Goal: Task Accomplishment & Management: Manage account settings

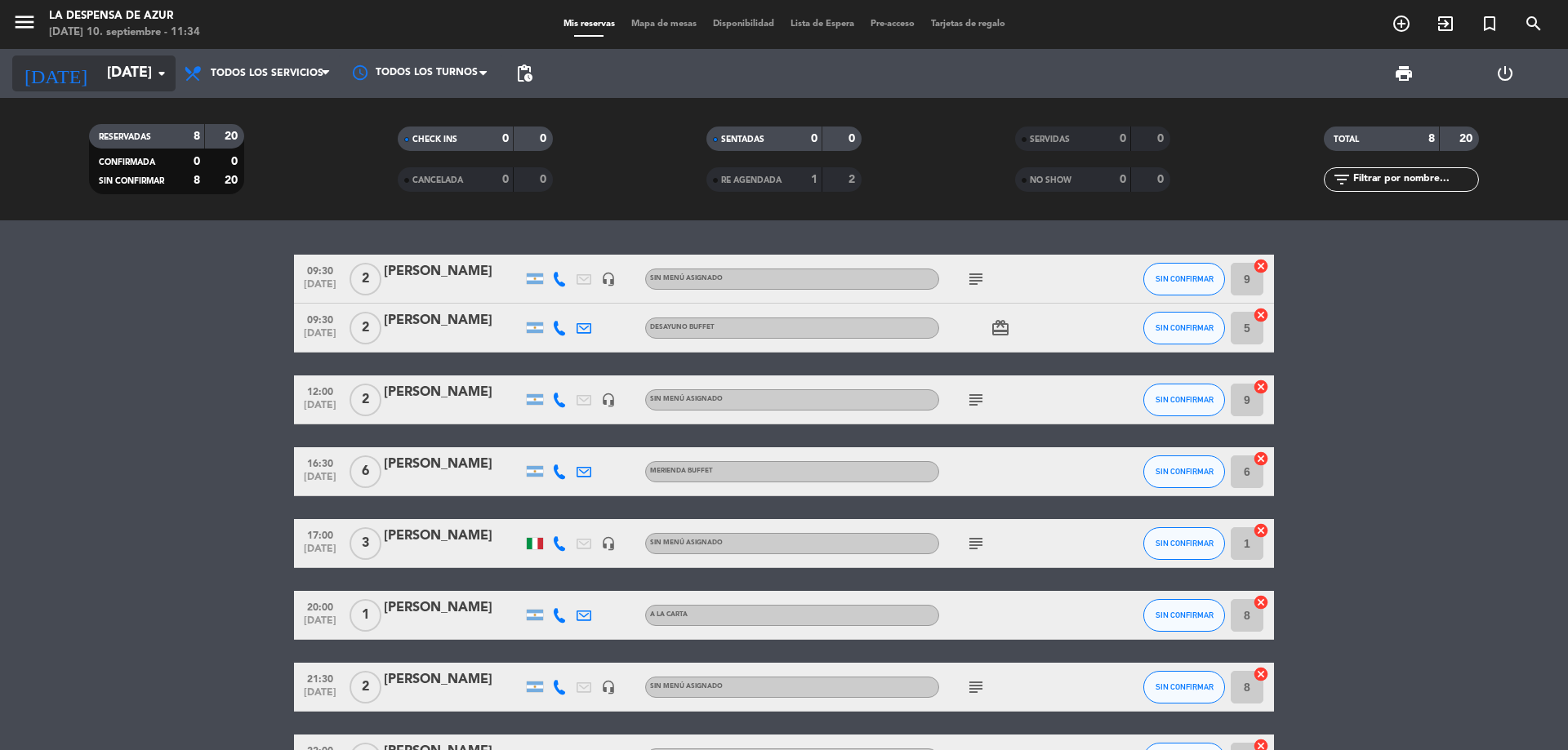
click at [148, 82] on input "[DATE]" at bounding box center [194, 73] width 189 height 32
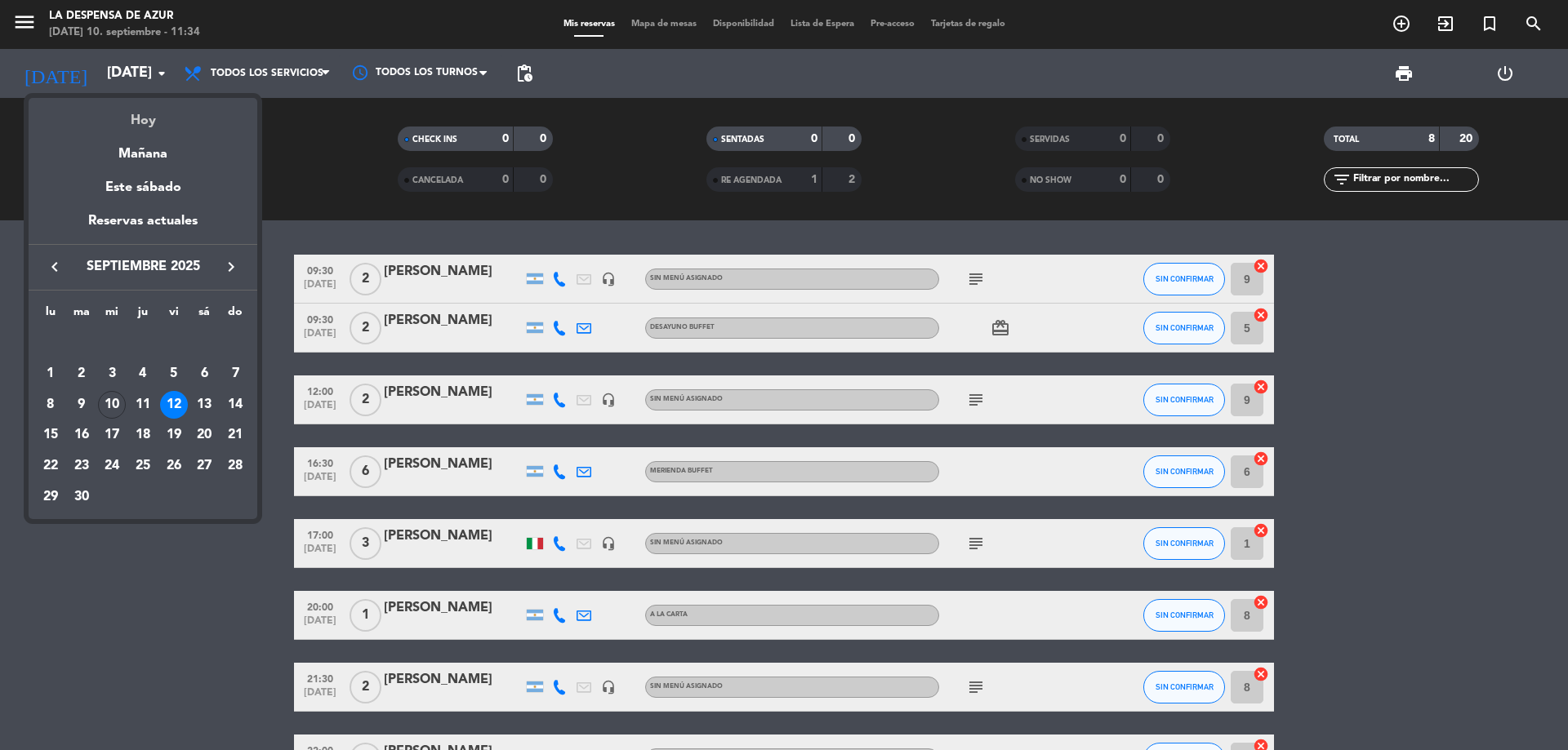
click at [151, 119] on div "Hoy" at bounding box center [143, 115] width 229 height 33
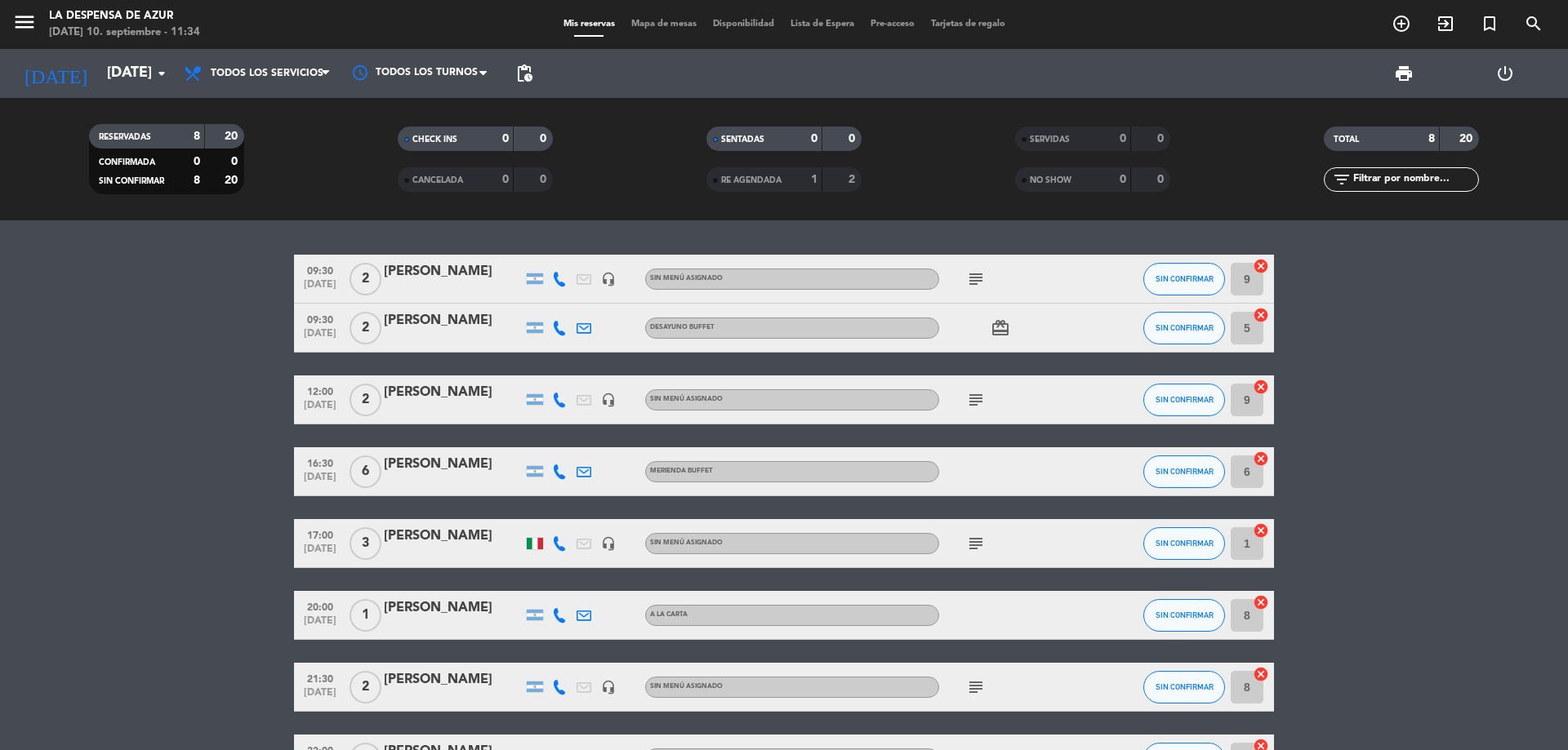
type input "[DATE]"
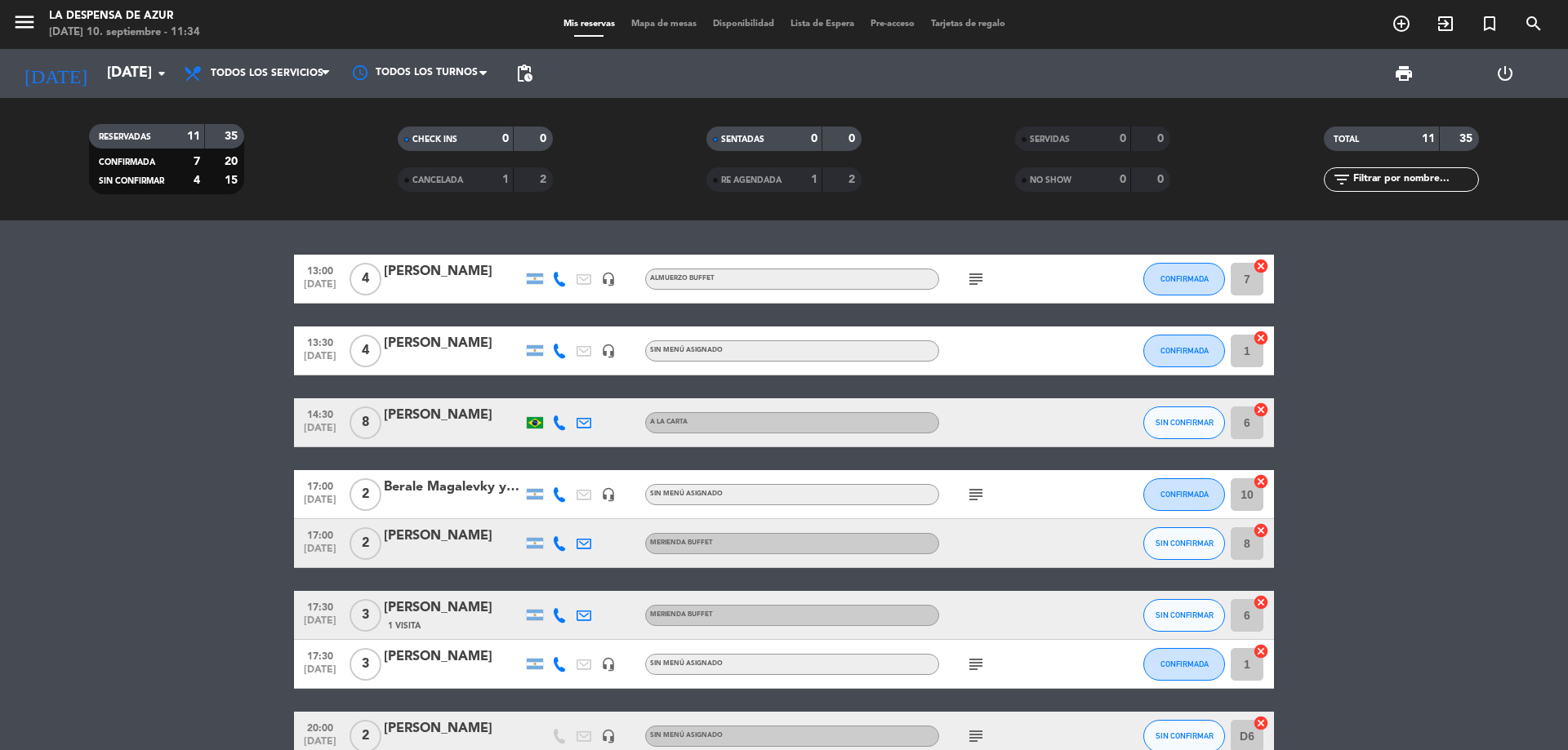
click at [974, 490] on icon "subject" at bounding box center [976, 494] width 19 height 19
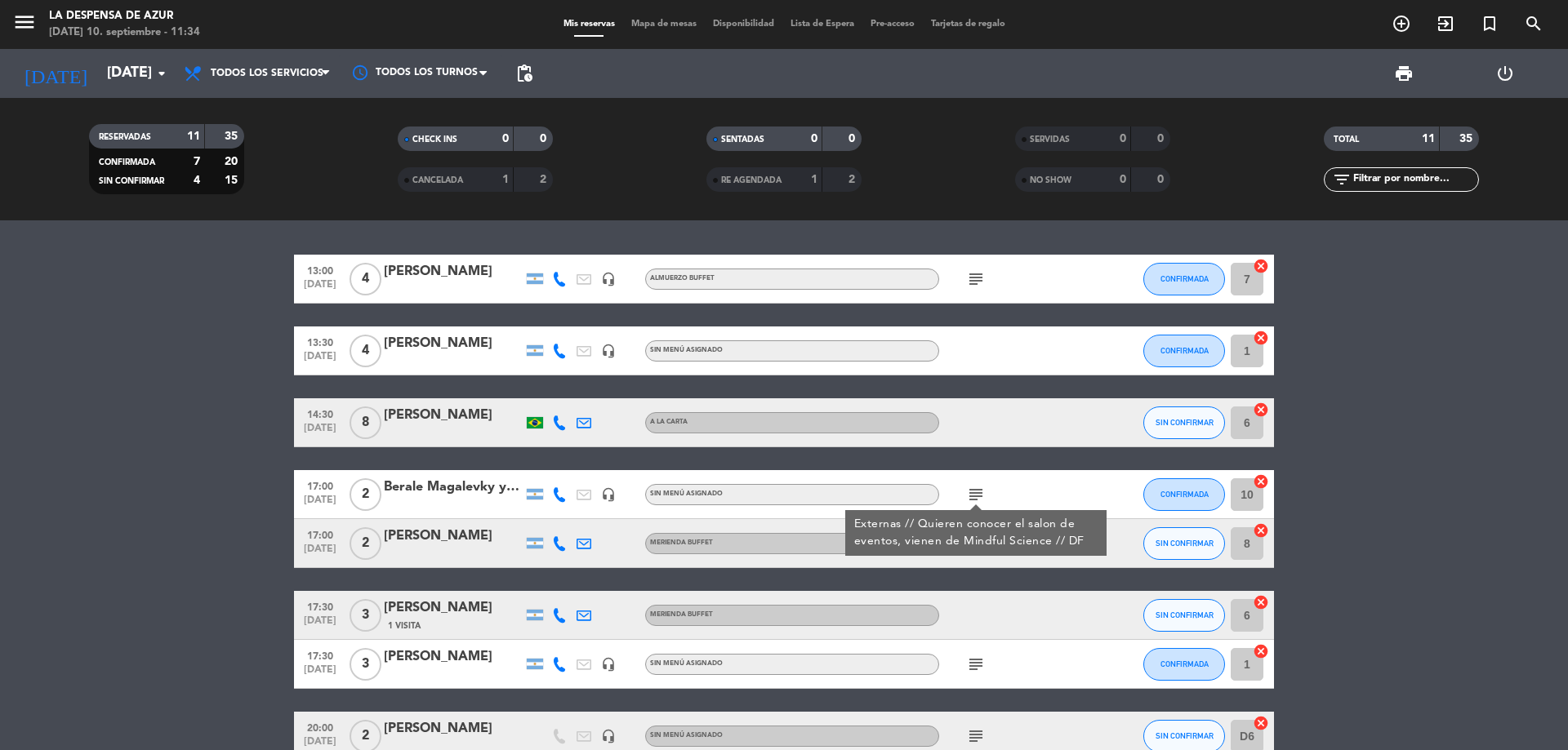
click at [473, 487] on div "Berale Magalevky y [PERSON_NAME]" at bounding box center [453, 487] width 138 height 21
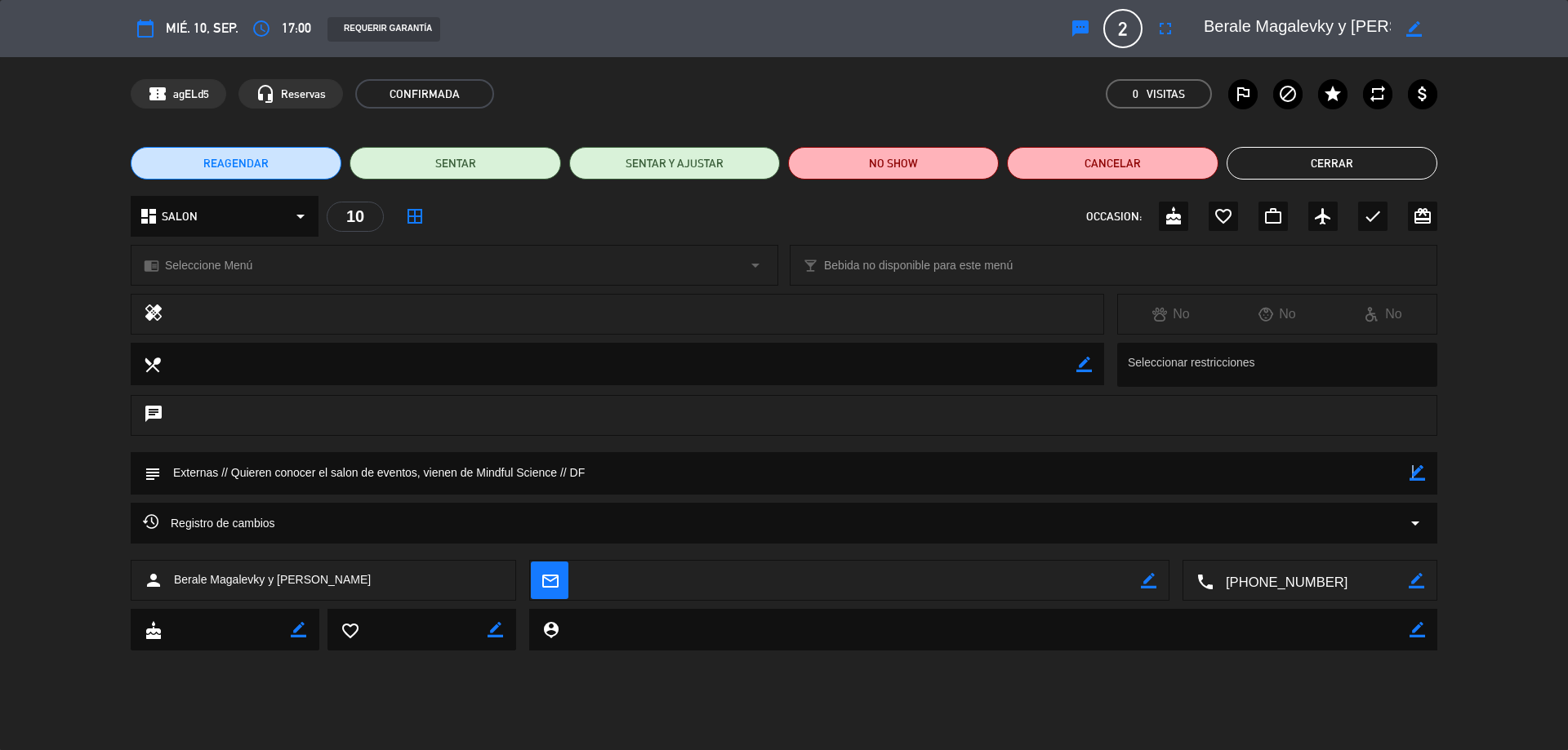
click at [1412, 474] on icon "border_color" at bounding box center [1417, 473] width 16 height 16
drag, startPoint x: 218, startPoint y: 474, endPoint x: 26, endPoint y: 479, distance: 192.1
click at [26, 479] on div "subject" at bounding box center [784, 478] width 1568 height 51
paste textarea "21854"
click at [235, 470] on textarea at bounding box center [785, 473] width 1249 height 42
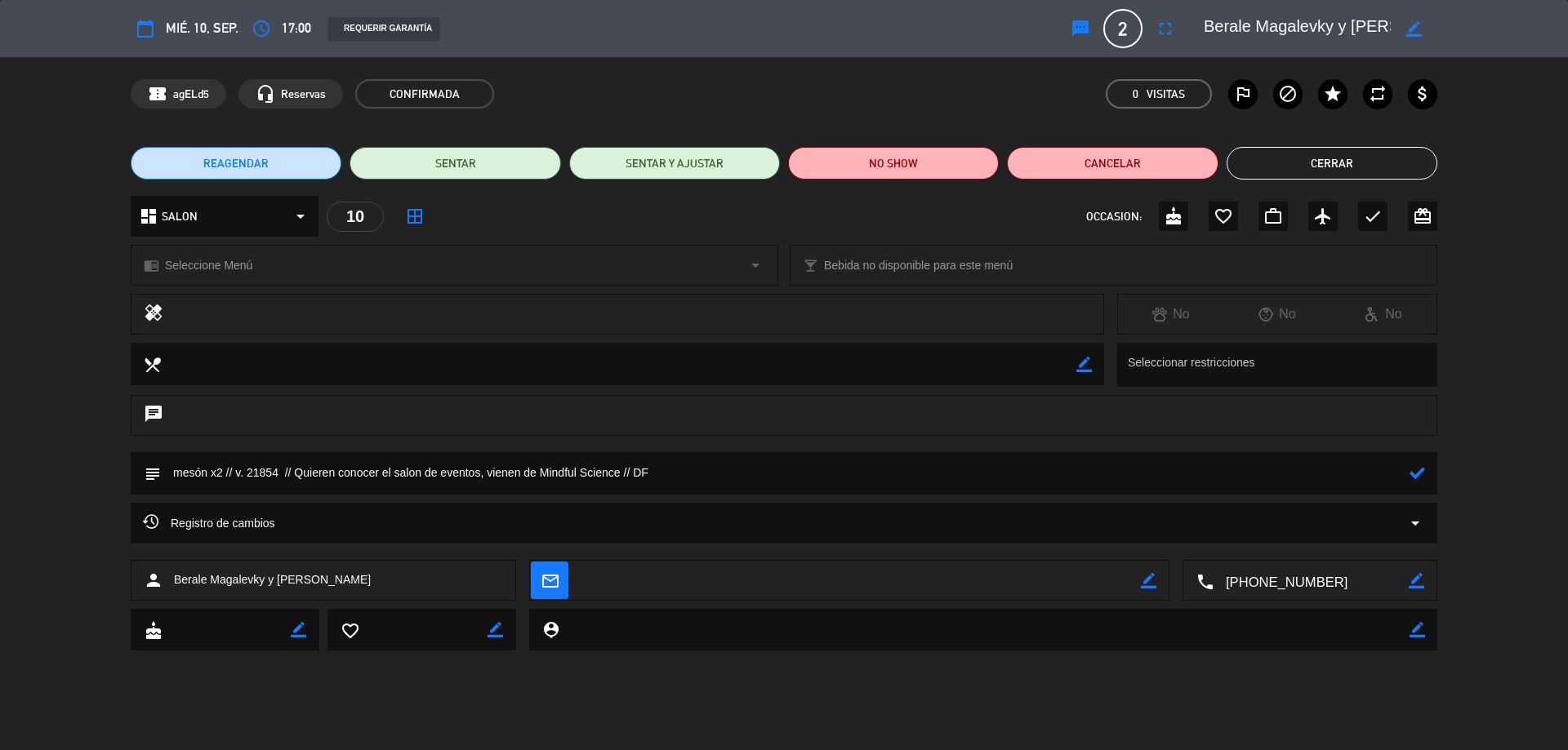
drag, startPoint x: 635, startPoint y: 478, endPoint x: 802, endPoint y: 496, distance: 168.0
click at [802, 496] on div "subject" at bounding box center [784, 478] width 1568 height 51
type textarea "mesón x2 // v. 21854 // Quieren conocer el salon de eventos, vienen de Mindful …"
click at [1421, 469] on icon at bounding box center [1417, 473] width 16 height 16
click at [1337, 167] on button "Cerrar" at bounding box center [1332, 163] width 210 height 32
